Goal: Task Accomplishment & Management: Use online tool/utility

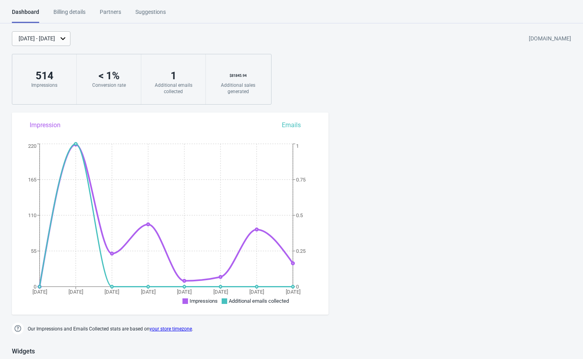
click at [421, 8] on div "Dashboard Billing details Partners Suggestions Dashboard Billing details Partne…" at bounding box center [291, 15] width 583 height 15
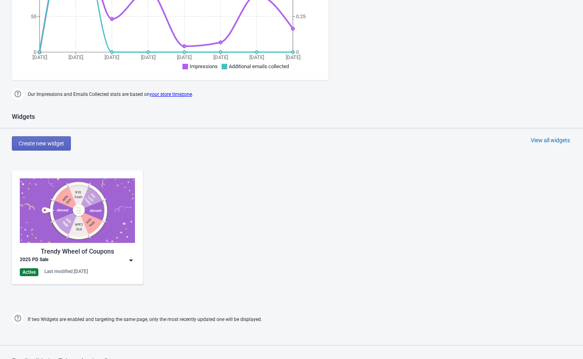
scroll to position [277, 0]
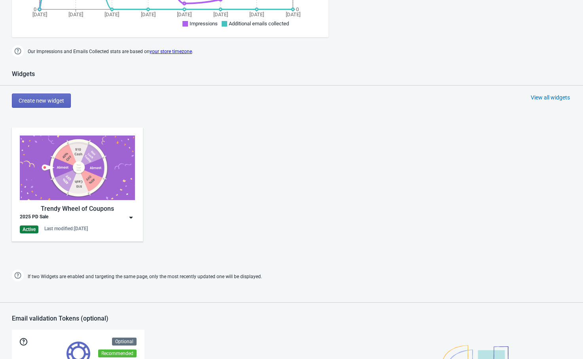
click at [134, 217] on img at bounding box center [131, 217] width 8 height 8
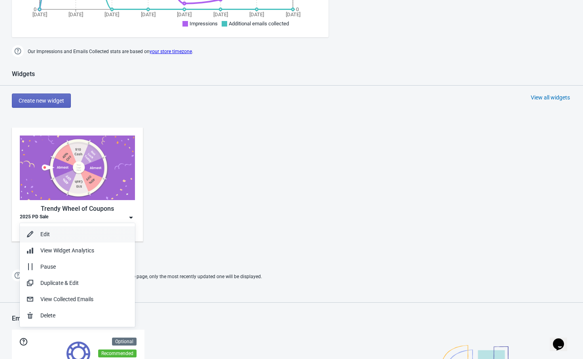
scroll to position [0, 0]
click at [77, 237] on div "Edit" at bounding box center [84, 234] width 88 height 8
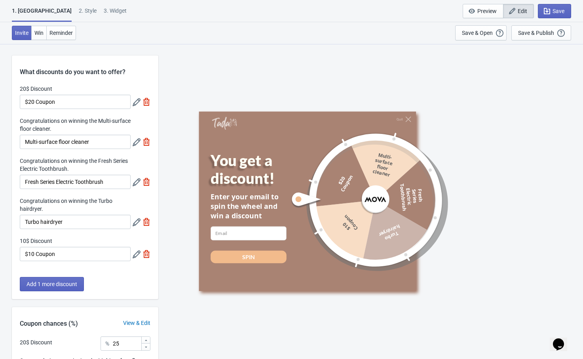
click at [104, 15] on div "3. Widget" at bounding box center [115, 14] width 23 height 14
select select "specificURL"
select select "1"
select select "left"
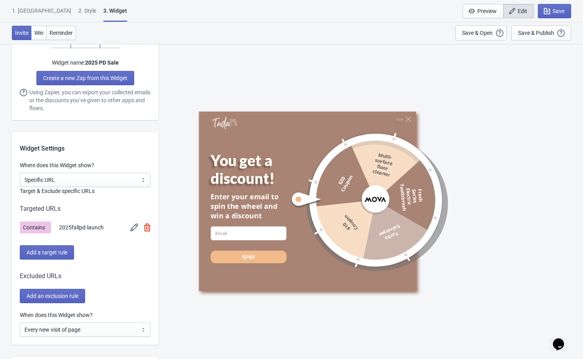
scroll to position [594, 0]
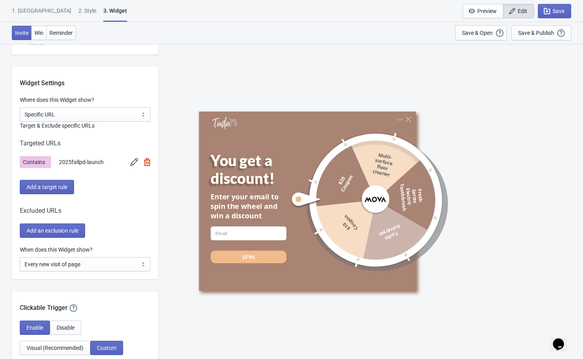
click at [133, 163] on img at bounding box center [134, 162] width 8 height 8
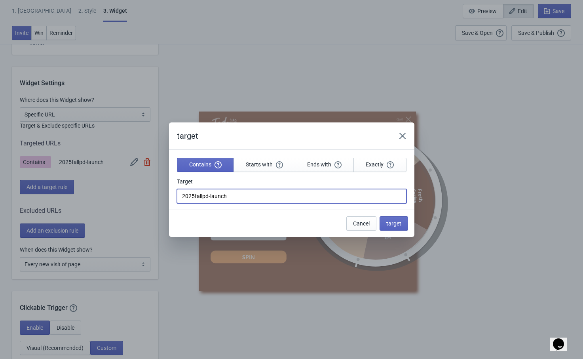
click at [260, 198] on input "2025fallpd-launch" at bounding box center [292, 196] width 230 height 14
click at [401, 135] on icon "Close" at bounding box center [403, 136] width 8 height 8
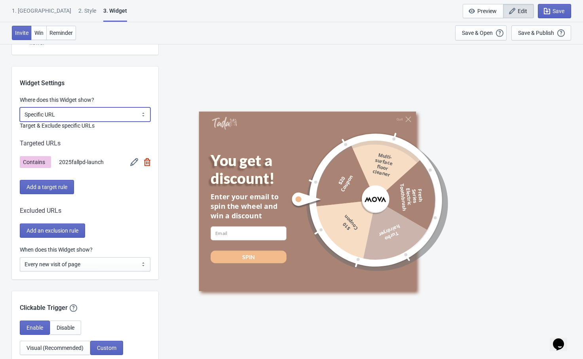
click at [72, 113] on select "All Pages All Product Pages All Blog Pages All Static Pages Specific Product(s)…" at bounding box center [85, 114] width 131 height 14
select select "specificPages"
click at [20, 107] on select "All Pages All Product Pages All Blog Pages All Static Pages Specific Product(s)…" at bounding box center [85, 114] width 131 height 14
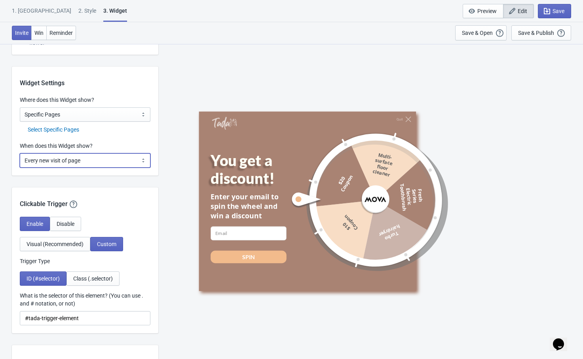
click at [82, 160] on select "Every new visit of page Once every period of time Once per visitor session (Rec…" at bounding box center [85, 160] width 131 height 14
click at [68, 129] on div "Select Specific Pages" at bounding box center [89, 129] width 123 height 8
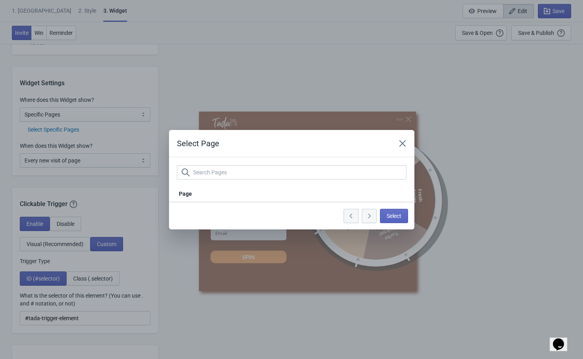
scroll to position [0, 0]
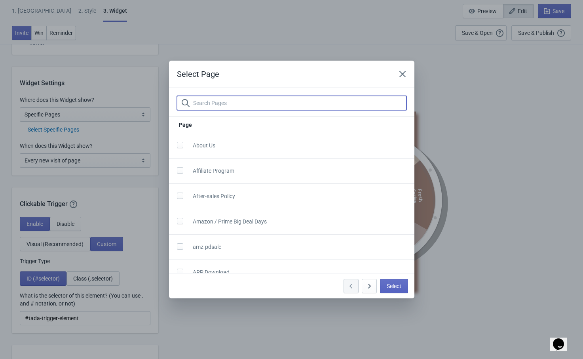
click at [239, 103] on input "text" at bounding box center [300, 103] width 214 height 14
click at [201, 99] on input "text" at bounding box center [300, 103] width 214 height 14
paste input "/2025fallpd-launch"
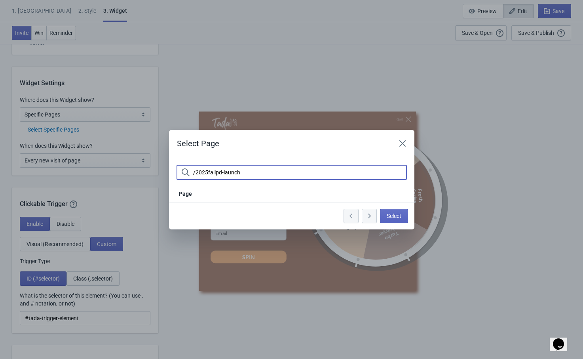
click at [196, 170] on input "/2025fallpd-launch" at bounding box center [300, 172] width 214 height 14
drag, startPoint x: 255, startPoint y: 171, endPoint x: 211, endPoint y: 171, distance: 43.9
click at [211, 171] on input "2025fallpd-launch" at bounding box center [300, 172] width 214 height 14
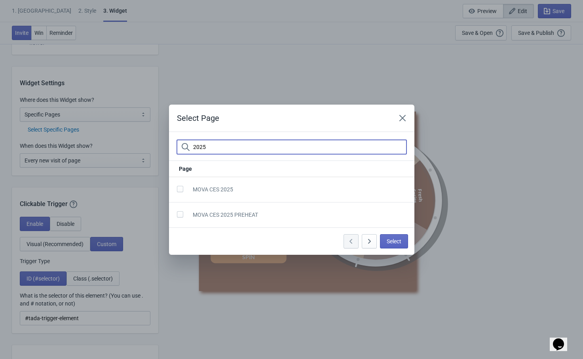
type input "2025"
click at [404, 117] on icon "Close" at bounding box center [403, 118] width 8 height 8
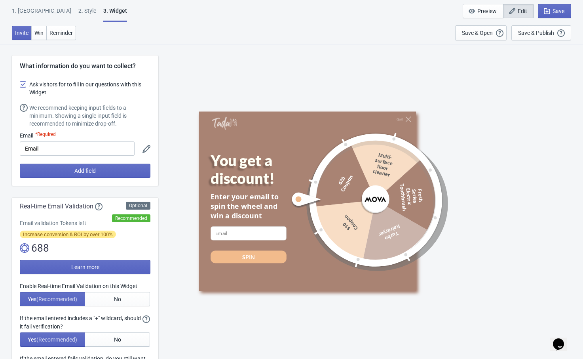
scroll to position [594, 0]
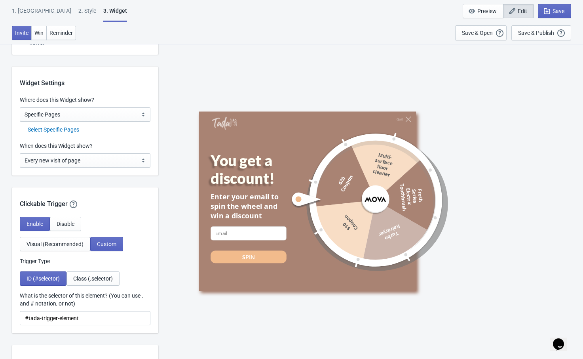
click at [72, 130] on div "Select Specific Pages" at bounding box center [89, 129] width 123 height 8
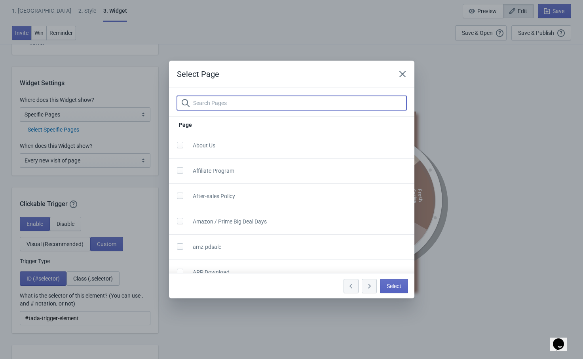
click at [249, 104] on input "text" at bounding box center [300, 103] width 214 height 14
paste input "Premium Fall Picks / Warm up your season with 32% off UP TO $450"
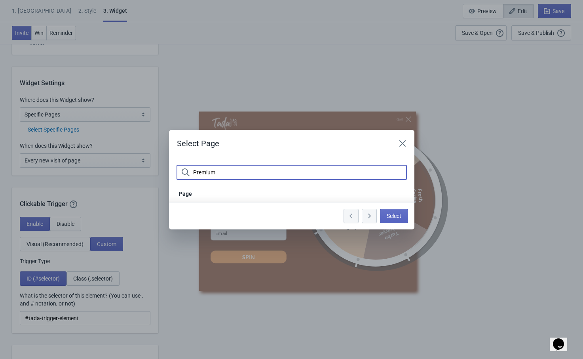
click at [290, 187] on div "Page" at bounding box center [291, 194] width 245 height 16
drag, startPoint x: 235, startPoint y: 175, endPoint x: 173, endPoint y: 174, distance: 62.1
click at [173, 174] on section "Premium" at bounding box center [291, 171] width 245 height 28
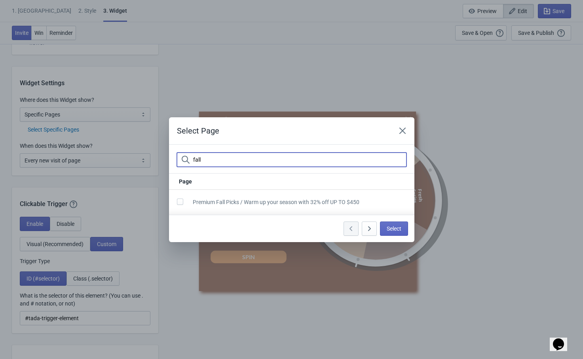
type input "fall"
click at [180, 200] on span at bounding box center [180, 201] width 6 height 6
click at [177, 200] on input "checkbox" at bounding box center [177, 205] width 0 height 14
checkbox input "true"
click at [393, 227] on span "Select" at bounding box center [394, 228] width 15 height 6
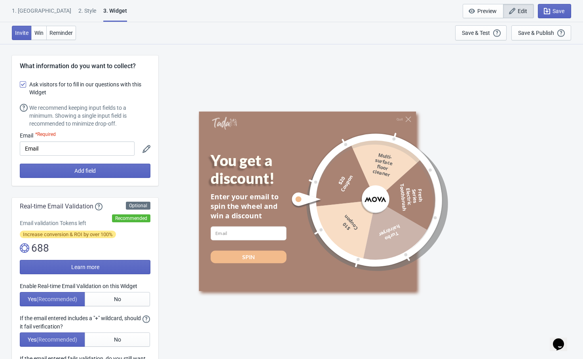
scroll to position [594, 0]
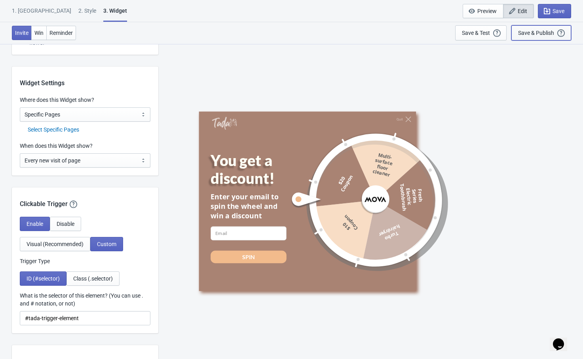
click at [541, 30] on div "Save & Publish" at bounding box center [536, 33] width 36 height 6
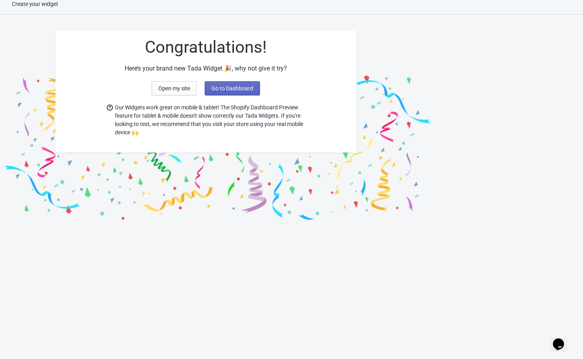
click at [522, 34] on div "Congratulations! Here’s your brand new Tada Widget 🎉, why not give it try? Open…" at bounding box center [291, 123] width 583 height 200
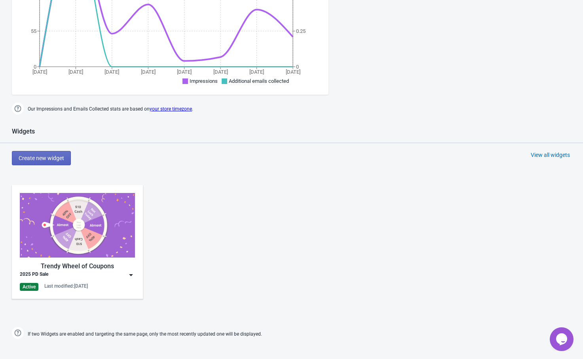
scroll to position [237, 0]
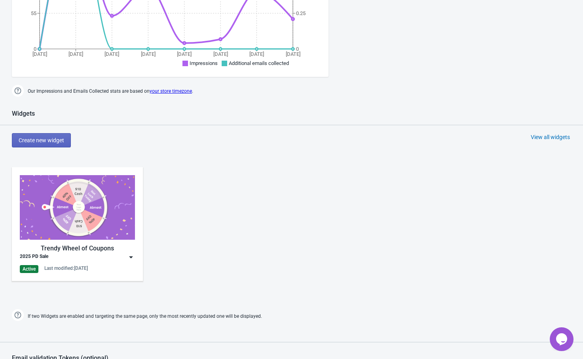
click at [122, 256] on div "2025 PD Sale" at bounding box center [77, 257] width 115 height 8
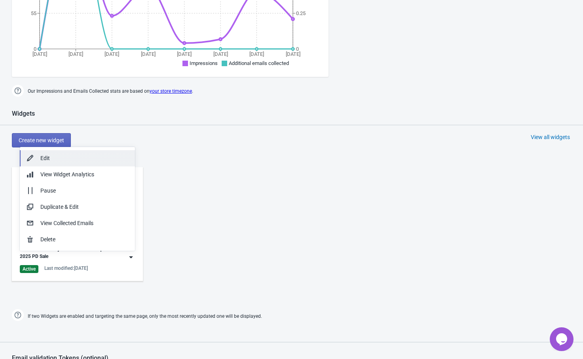
click at [100, 161] on div "Edit" at bounding box center [84, 158] width 88 height 8
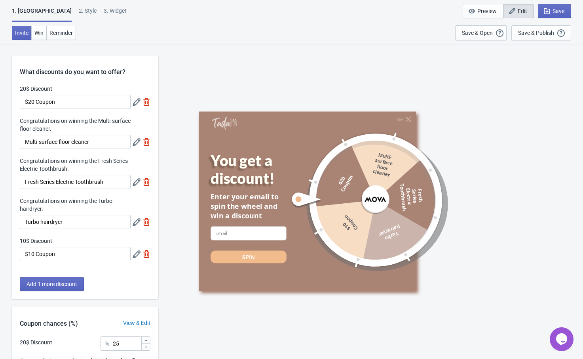
click at [104, 13] on div "3. Widget" at bounding box center [115, 14] width 23 height 14
select select "specificPages"
select select "1"
select select "left"
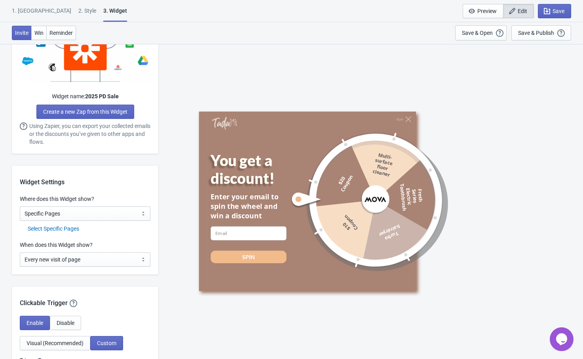
scroll to position [515, 0]
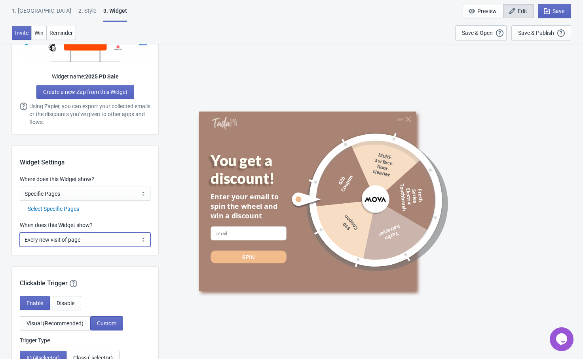
click at [84, 241] on select "Every new visit of page Once every period of time Once per visitor session (Rec…" at bounding box center [85, 239] width 131 height 14
click at [156, 212] on div "Where does this Widget show? All Pages All Product Pages All Blog Pages All Sta…" at bounding box center [85, 194] width 146 height 38
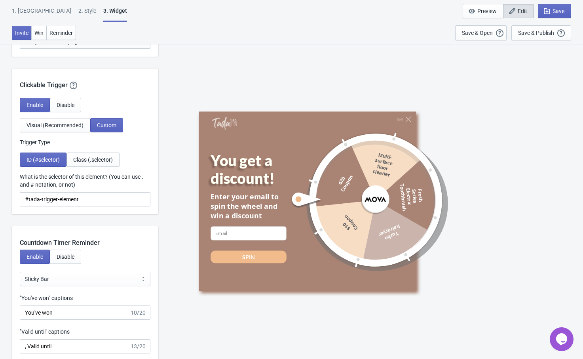
scroll to position [554, 0]
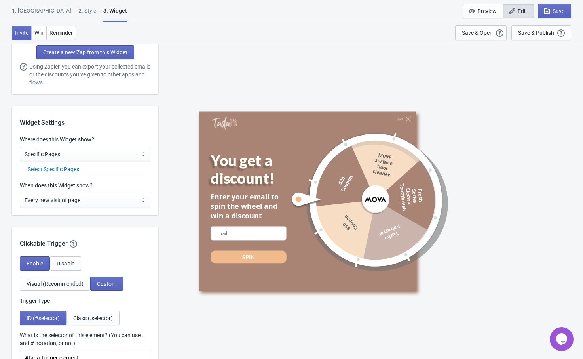
click at [70, 175] on div "Widget Settings Where does this Widget show? All Pages All Product Pages All Bl…" at bounding box center [85, 160] width 146 height 109
click at [73, 171] on div "Select Specific Pages" at bounding box center [89, 169] width 123 height 8
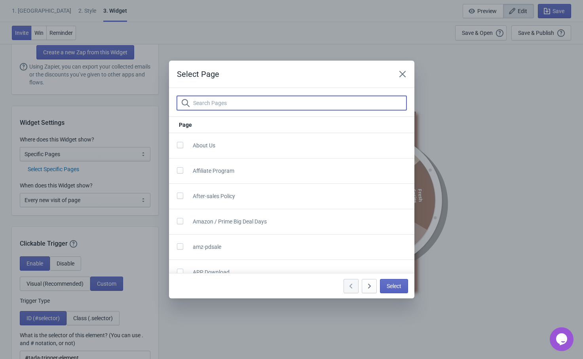
click at [244, 101] on input "text" at bounding box center [300, 103] width 214 height 14
paste input "450"
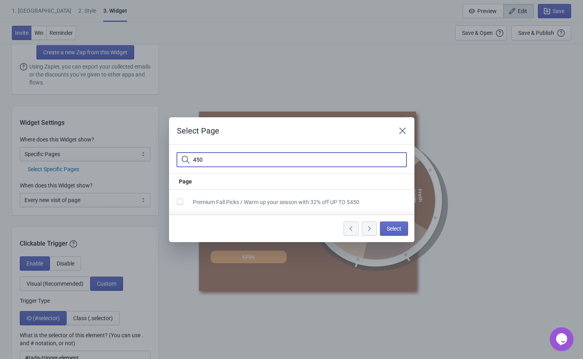
type input "450"
click at [177, 201] on span at bounding box center [180, 201] width 6 height 6
click at [177, 201] on input "checkbox" at bounding box center [177, 205] width 0 height 14
checkbox input "true"
click at [407, 227] on button "Select" at bounding box center [394, 228] width 28 height 14
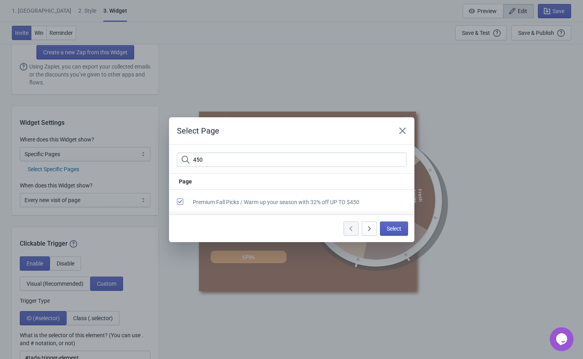
click at [407, 227] on button "Select" at bounding box center [394, 228] width 28 height 14
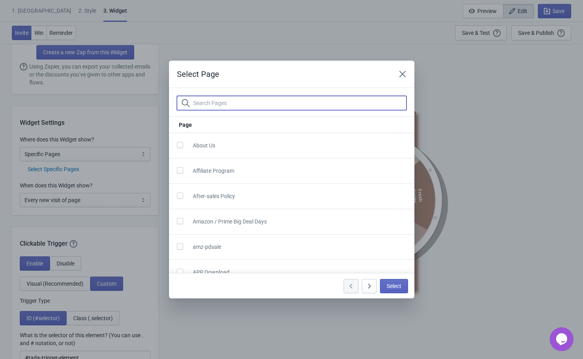
click at [249, 103] on input "text" at bounding box center [300, 103] width 214 height 14
paste input "450"
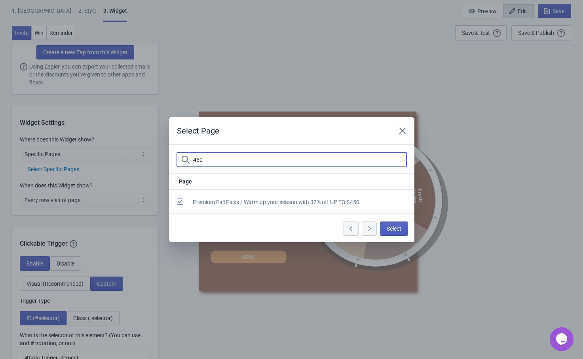
type input "450"
click at [396, 223] on button "Select" at bounding box center [394, 228] width 28 height 14
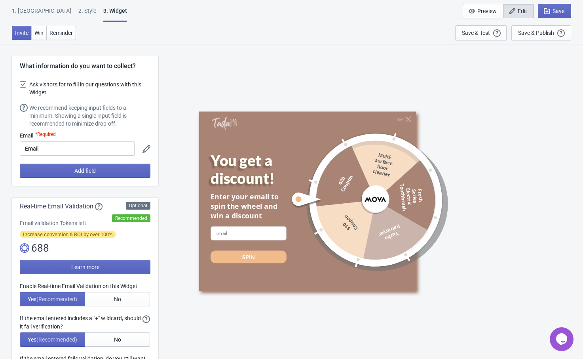
click at [396, 300] on button "Select" at bounding box center [394, 307] width 28 height 14
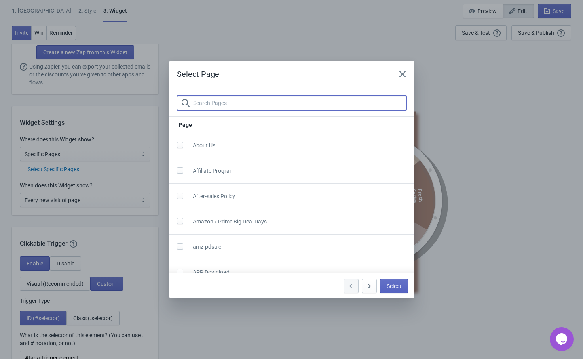
click at [247, 106] on input "text" at bounding box center [300, 103] width 214 height 14
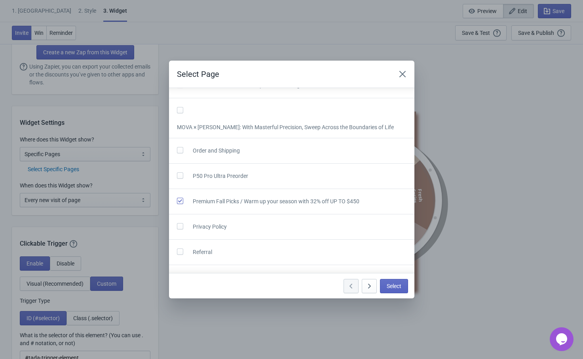
scroll to position [831, 0]
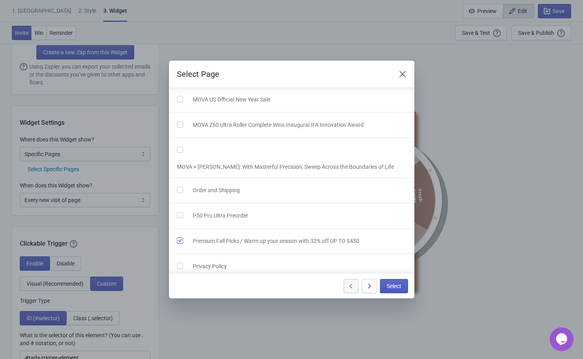
click at [399, 285] on span "Select" at bounding box center [394, 286] width 15 height 6
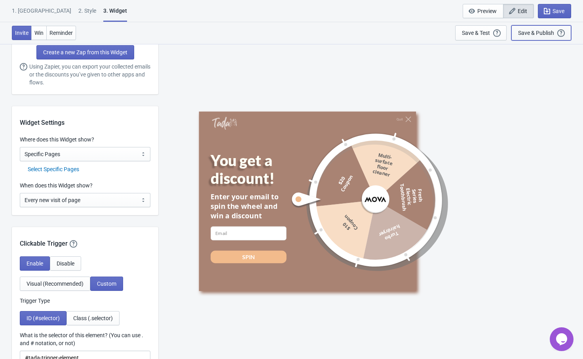
click at [542, 30] on div "Save & Publish" at bounding box center [536, 33] width 36 height 6
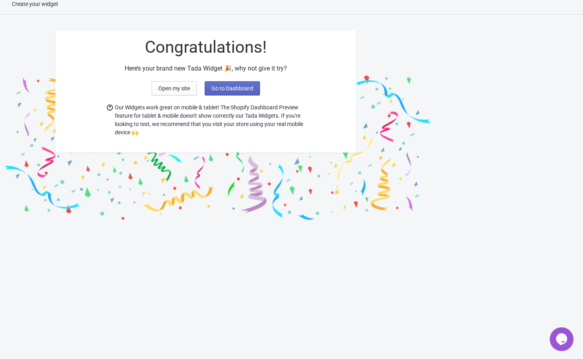
scroll to position [8, 0]
